Goal: Find specific page/section: Find specific page/section

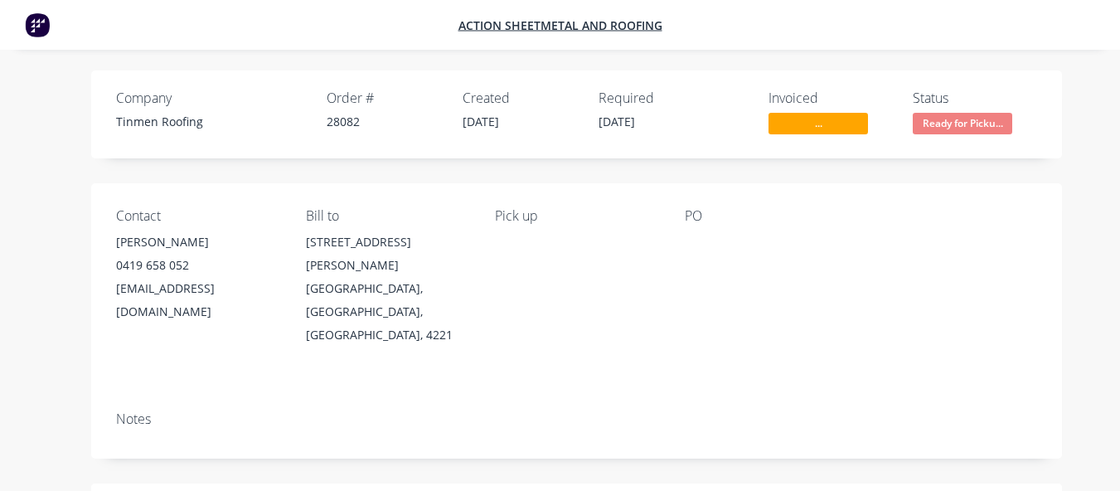
click at [800, 125] on span "..." at bounding box center [819, 123] width 100 height 21
click at [808, 124] on span "..." at bounding box center [819, 123] width 100 height 21
click at [560, 22] on span "Action Sheetmetal and Roofing" at bounding box center [561, 25] width 204 height 16
